Goal: Information Seeking & Learning: Learn about a topic

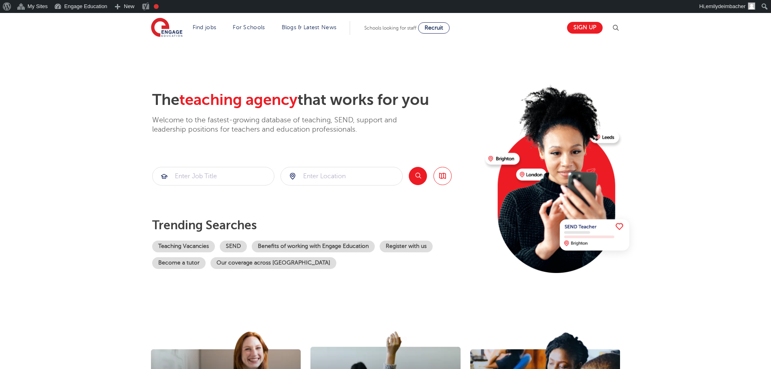
click at [523, 68] on section "The teaching agency that works for you Welcome to the fastest-growing database …" at bounding box center [385, 175] width 771 height 267
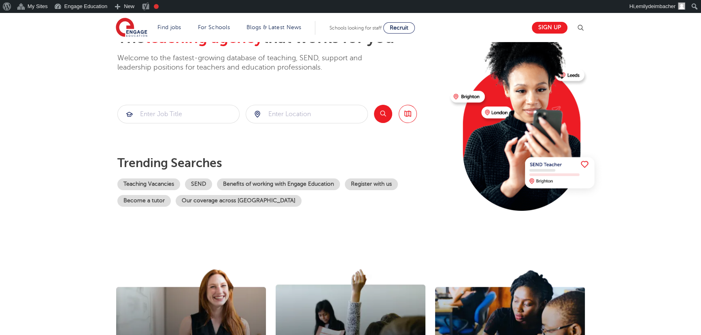
scroll to position [73, 0]
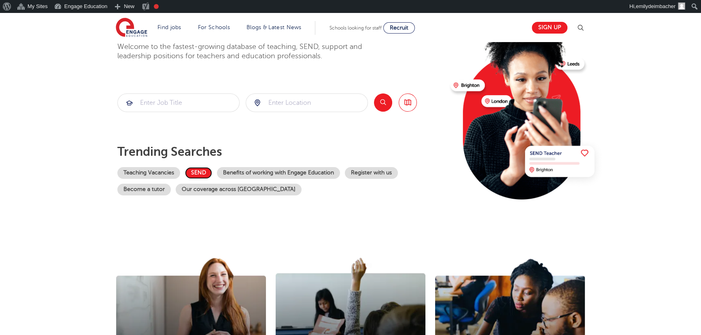
click at [195, 170] on link "SEND" at bounding box center [198, 173] width 27 height 12
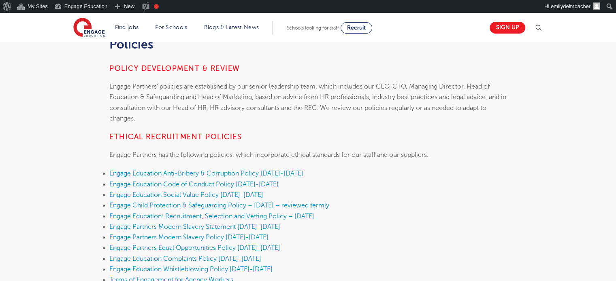
scroll to position [162, 0]
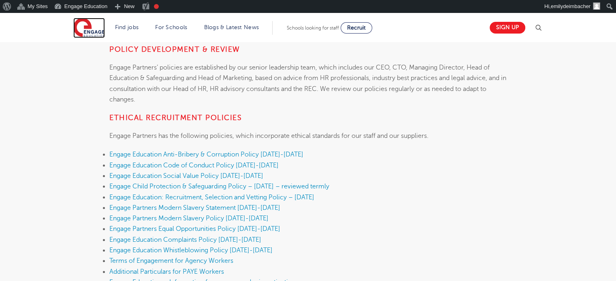
click at [94, 23] on img at bounding box center [89, 28] width 32 height 20
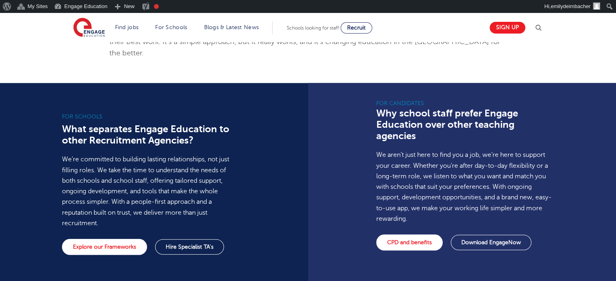
scroll to position [526, 0]
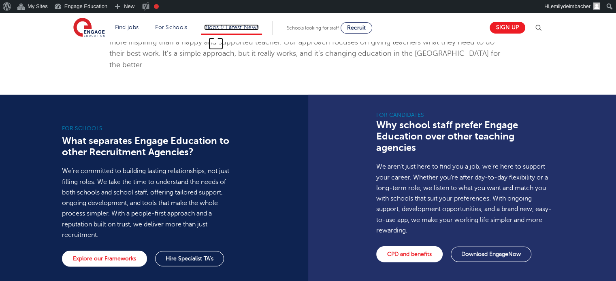
click at [239, 30] on link "Blogs & Latest News" at bounding box center [231, 27] width 55 height 6
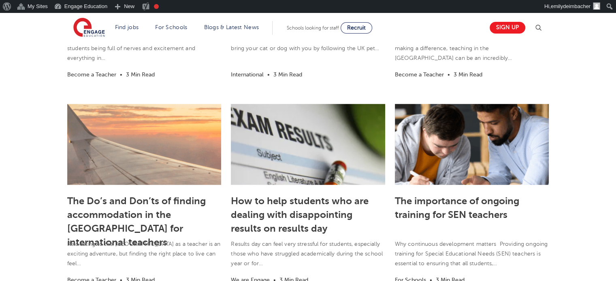
scroll to position [567, 0]
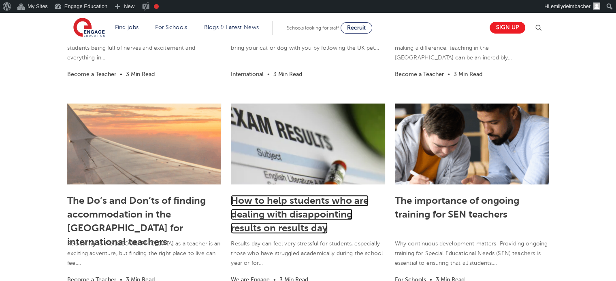
click at [279, 205] on link "How to help students who are dealing with disappointing results on results day" at bounding box center [300, 214] width 138 height 39
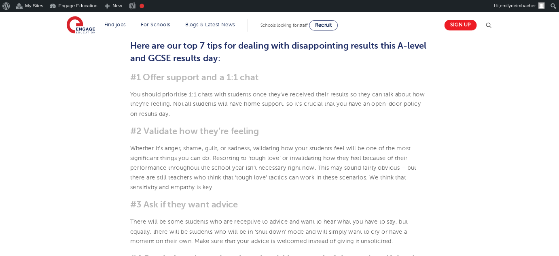
scroll to position [324, 0]
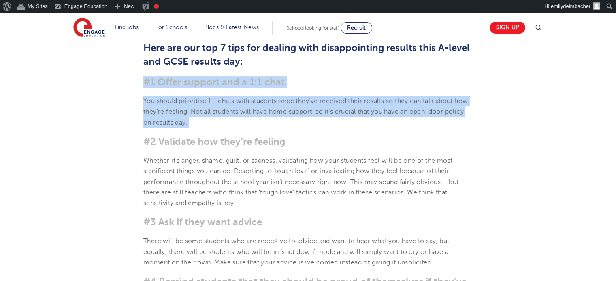
drag, startPoint x: 142, startPoint y: 80, endPoint x: 140, endPoint y: 129, distance: 49.0
click at [175, 114] on p "You should prioritise 1:1 chats with students once they’ve received their resul…" at bounding box center [307, 112] width 329 height 32
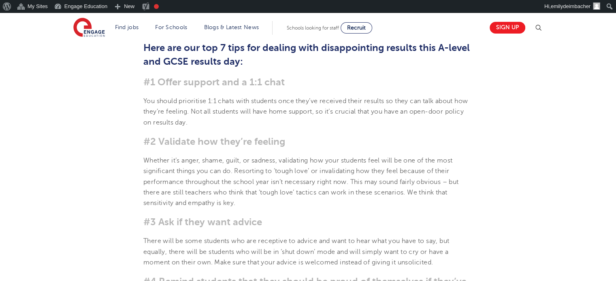
click at [240, 143] on h3 "#2 Validate how they’re feeling" at bounding box center [307, 141] width 329 height 11
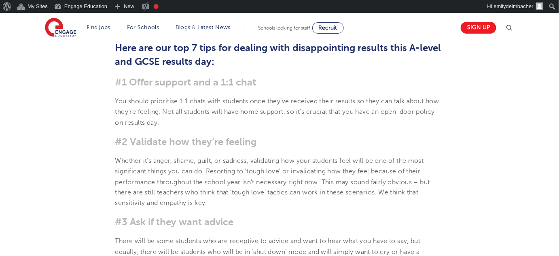
drag, startPoint x: 444, startPoint y: 0, endPoint x: 331, endPoint y: 110, distance: 157.7
click at [336, 117] on p "You should prioritise 1:1 chats with students once they’ve received their resul…" at bounding box center [279, 112] width 329 height 32
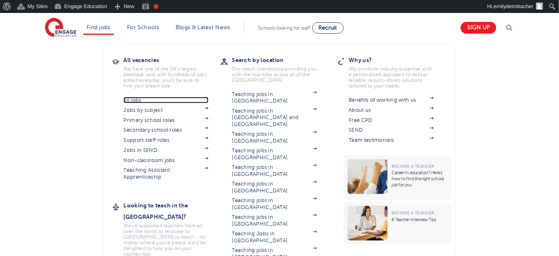
click at [128, 101] on link "All jobs" at bounding box center [166, 100] width 85 height 6
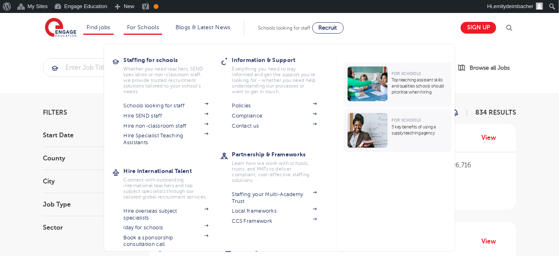
click at [155, 31] on li "For Schools Staffing for schools Whether you need teachers, SEND specialists or…" at bounding box center [143, 28] width 38 height 14
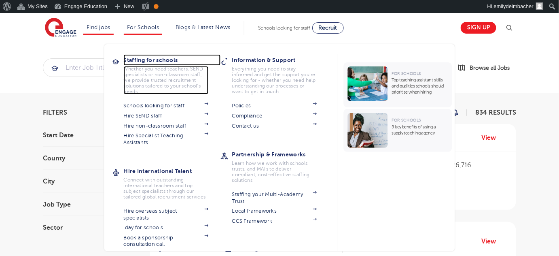
click at [137, 61] on h3 "Staffing for schools" at bounding box center [172, 59] width 97 height 11
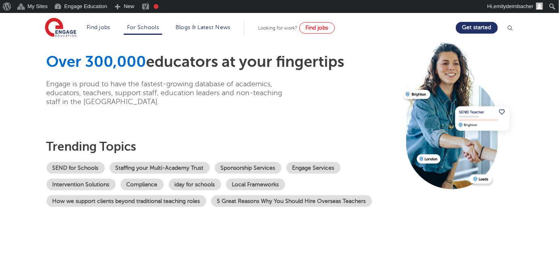
scroll to position [36, 0]
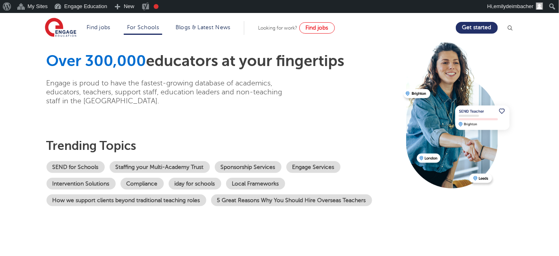
click at [252, 119] on div "Over 300,000 educators at your fingertips Engage is proud to have the fastest-g…" at bounding box center [222, 129] width 351 height 154
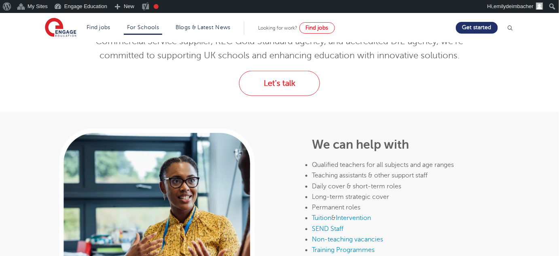
scroll to position [324, 0]
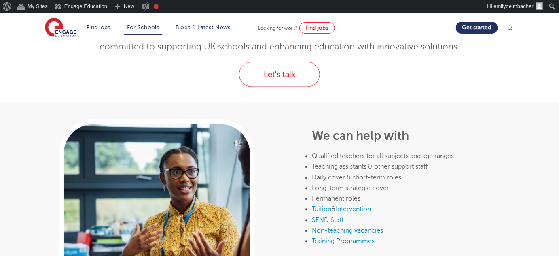
click at [91, 62] on div "Let's talk" at bounding box center [279, 74] width 491 height 25
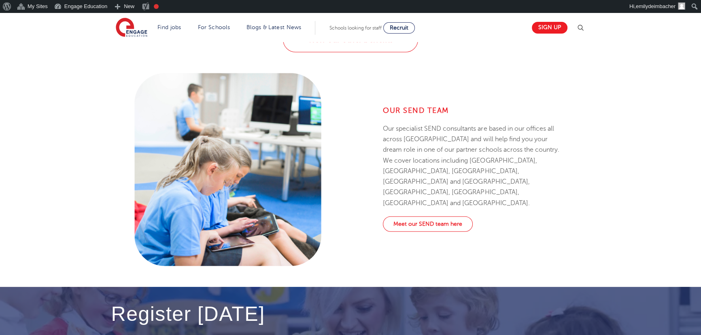
scroll to position [993, 0]
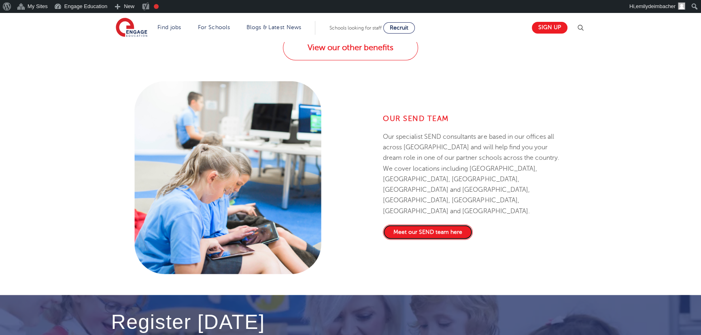
click at [397, 224] on link "Meet our SEND team here" at bounding box center [428, 231] width 90 height 15
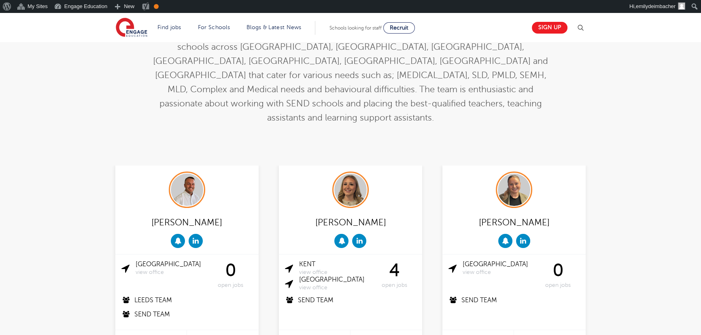
scroll to position [147, 0]
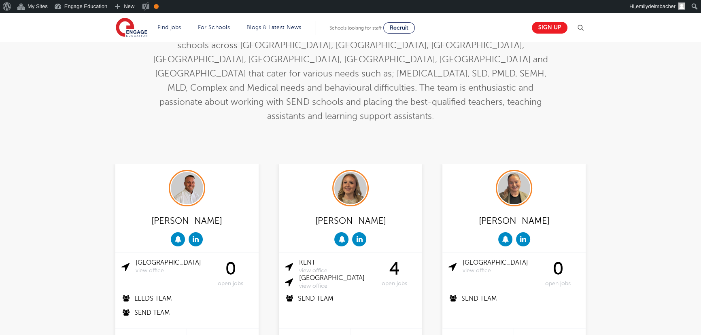
drag, startPoint x: 190, startPoint y: 192, endPoint x: 178, endPoint y: 193, distance: 11.8
click at [178, 213] on div "Liam Ffrench" at bounding box center [186, 221] width 131 height 16
click at [196, 213] on div "Liam Ffrench" at bounding box center [186, 221] width 131 height 16
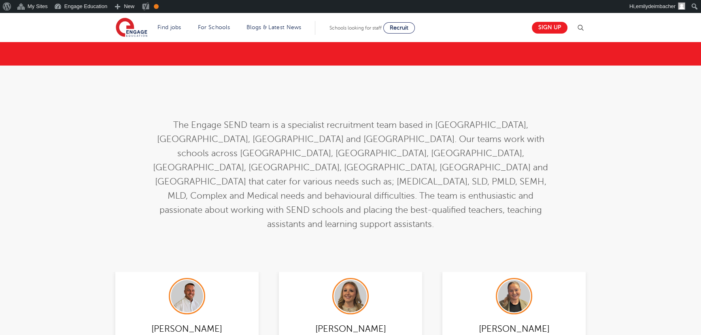
scroll to position [36, 0]
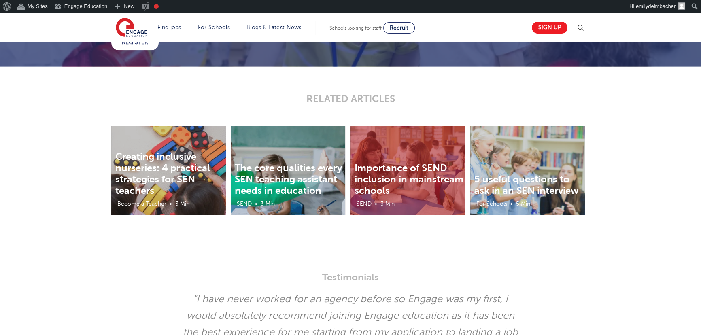
scroll to position [1361, 0]
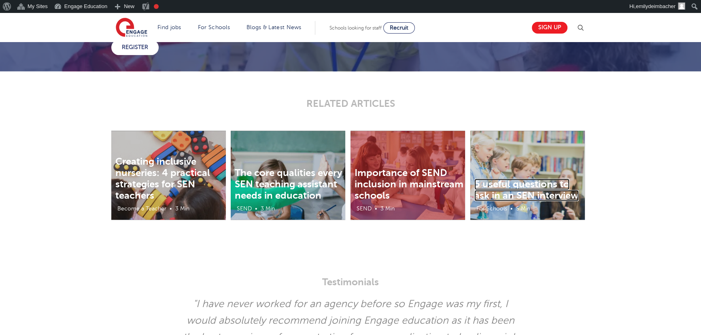
click at [538, 186] on link "5 useful questions to ask in an SEN interview" at bounding box center [526, 190] width 104 height 23
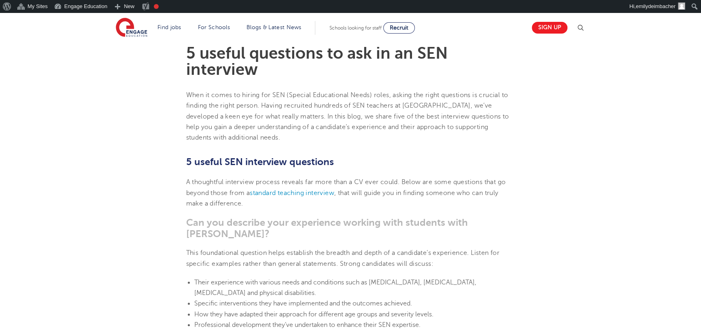
scroll to position [221, 0]
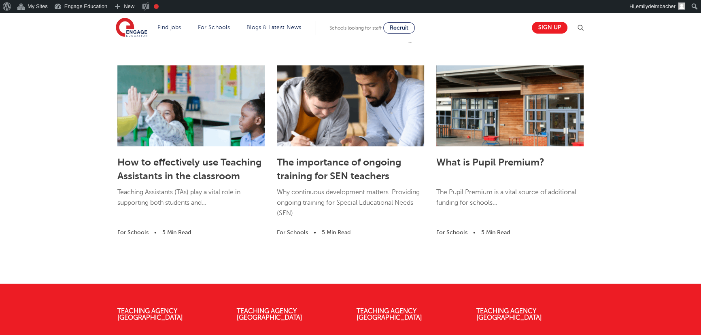
scroll to position [1582, 0]
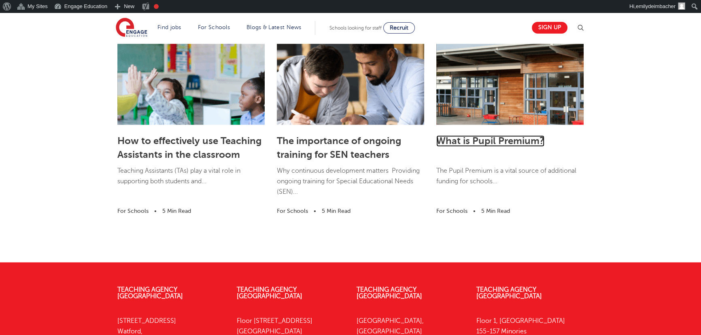
click at [495, 138] on link "What is Pupil Premium?" at bounding box center [490, 140] width 108 height 11
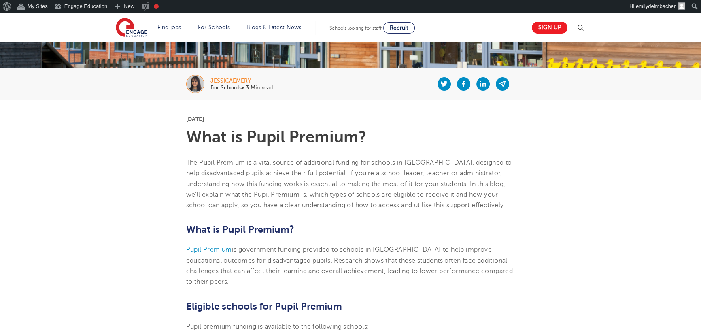
scroll to position [221, 0]
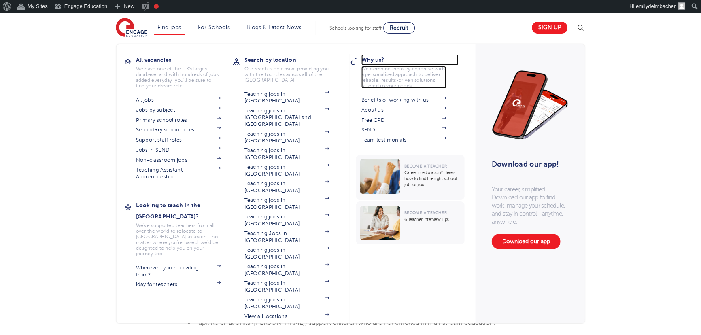
click at [368, 57] on h3 "Why us?" at bounding box center [409, 59] width 97 height 11
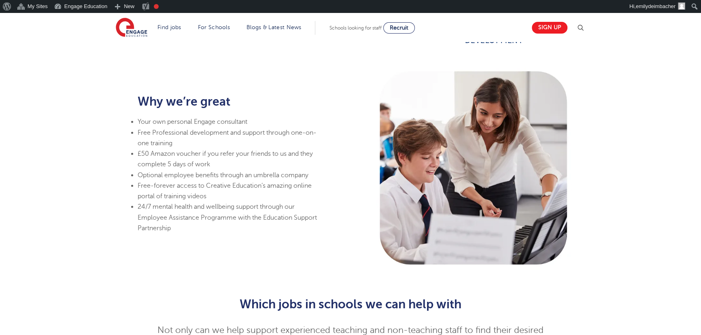
scroll to position [625, 0]
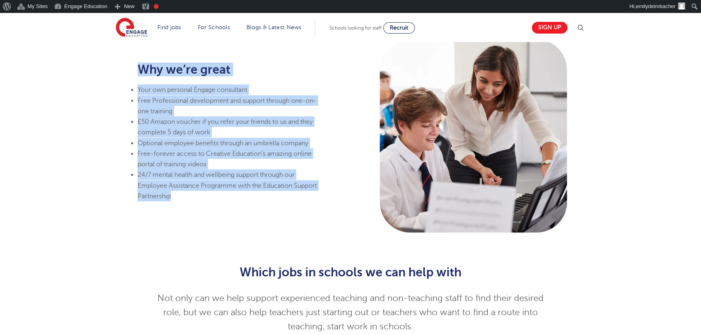
drag, startPoint x: 138, startPoint y: 64, endPoint x: 215, endPoint y: 194, distance: 151.7
click at [215, 194] on div "Why we’re great Your own personal Engage consultant Free Professional developme…" at bounding box center [228, 132] width 181 height 139
click at [215, 194] on li "24/7 mental health and wellbeing support through our Employee Assistance Progra…" at bounding box center [228, 186] width 181 height 32
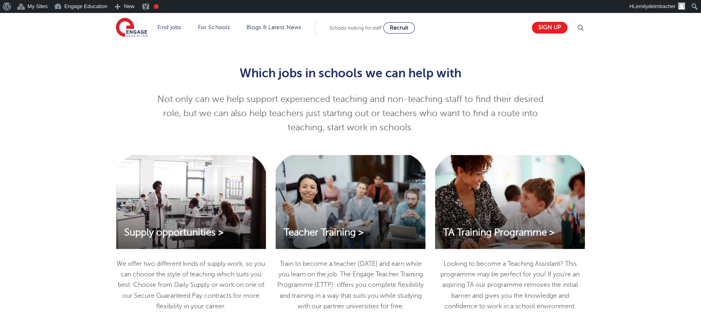
scroll to position [827, 0]
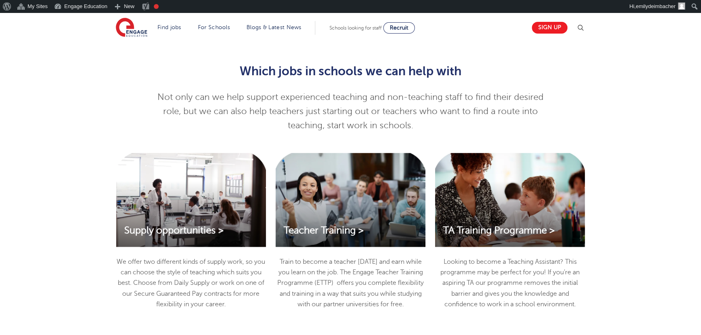
drag, startPoint x: 361, startPoint y: 117, endPoint x: 230, endPoint y: 81, distance: 136.1
click at [361, 117] on p "Not only can we help support experienced teaching and non-teaching staff to fin…" at bounding box center [350, 111] width 397 height 43
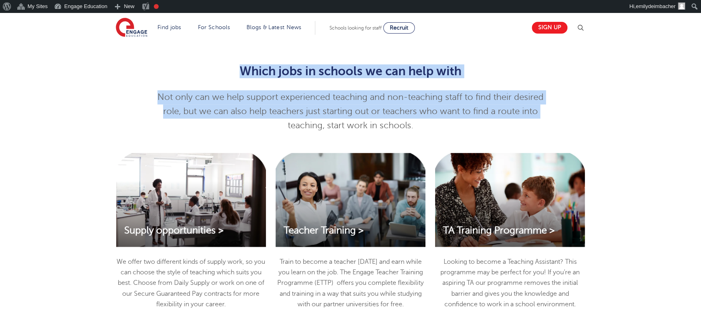
drag, startPoint x: 239, startPoint y: 66, endPoint x: 273, endPoint y: 123, distance: 66.1
click at [273, 123] on div "Which jobs in schools we can help with Not only can we help support experienced…" at bounding box center [350, 98] width 397 height 68
click at [307, 84] on div "Which jobs in schools we can help with Not only can we help support experienced…" at bounding box center [350, 98] width 397 height 68
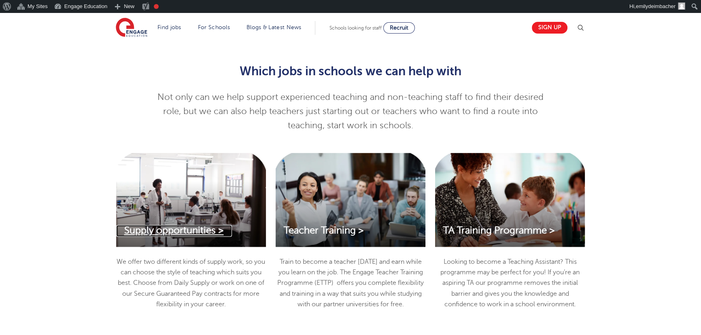
click at [212, 232] on span "Supply opportunities >" at bounding box center [174, 230] width 100 height 11
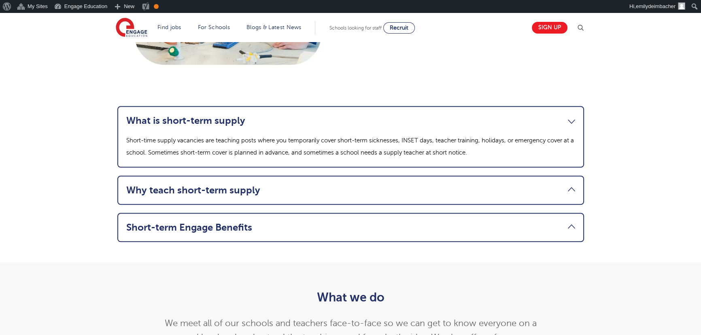
scroll to position [773, 0]
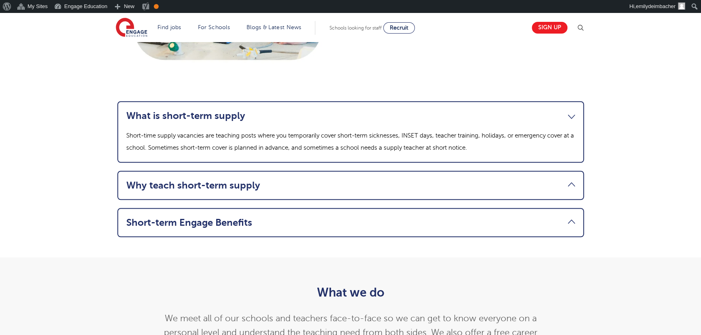
click at [172, 186] on link "Why teach short-term supply" at bounding box center [350, 185] width 449 height 11
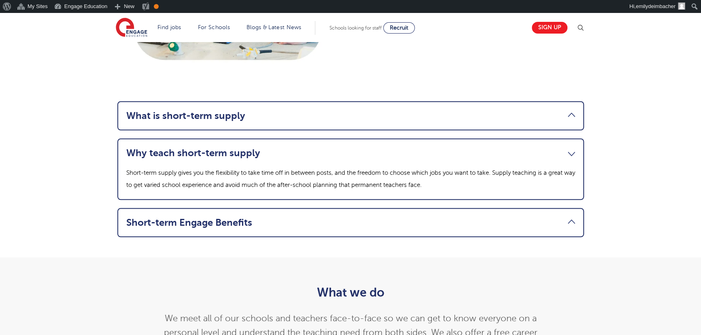
click at [176, 220] on link "Short-term Engage Benefits" at bounding box center [350, 222] width 449 height 11
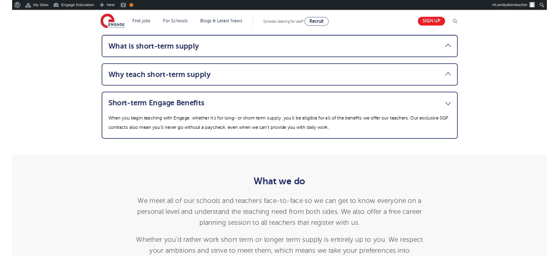
scroll to position [828, 0]
